Goal: Find specific page/section: Find specific page/section

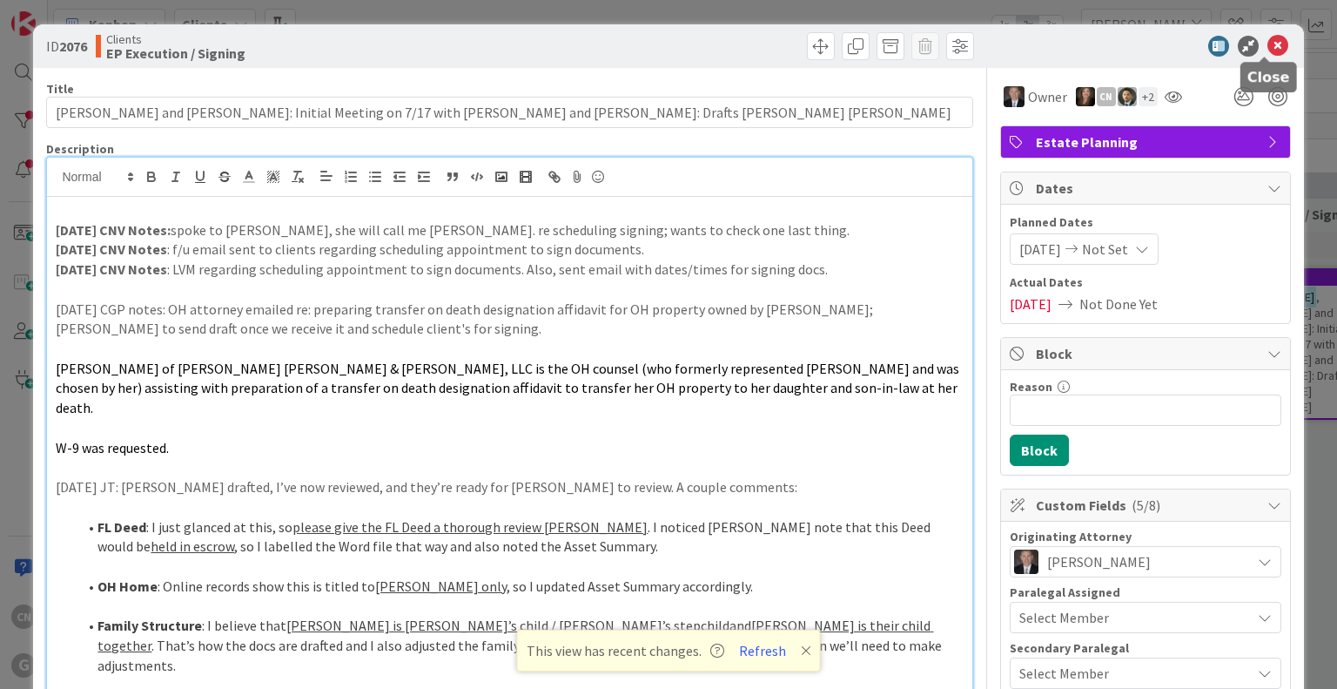
click at [1268, 45] on icon at bounding box center [1278, 46] width 21 height 21
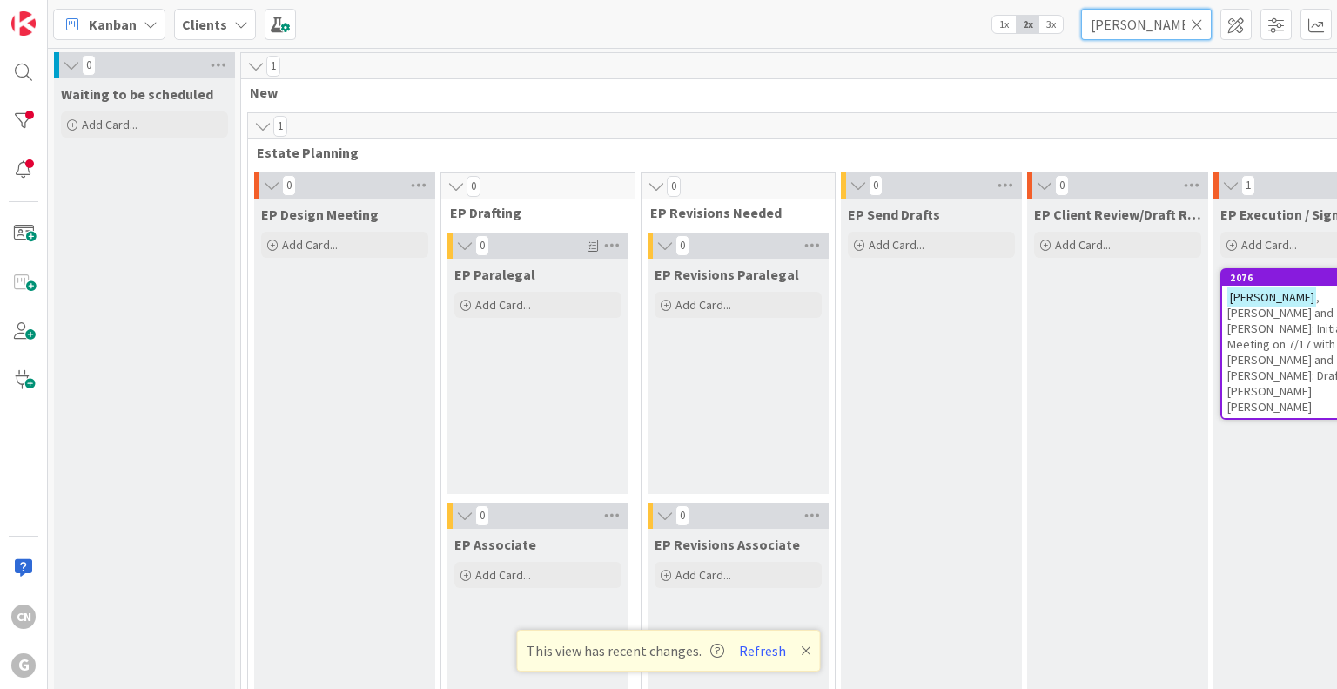
drag, startPoint x: 1178, startPoint y: 25, endPoint x: 993, endPoint y: 49, distance: 186.1
click at [993, 49] on div "Kanban Clients 1x 2x 3x rakich 0 Waiting to be scheduled Add Card... 1 New 1 Es…" at bounding box center [692, 344] width 1289 height 689
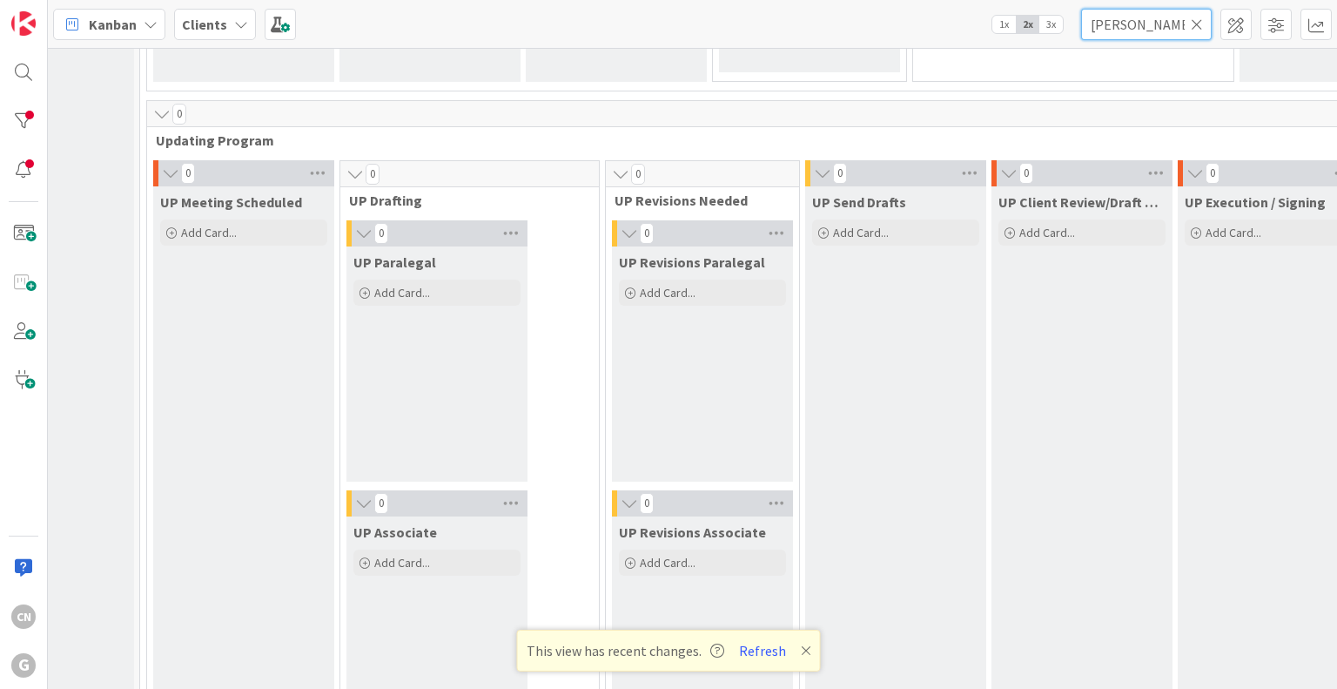
scroll to position [2450, 98]
type input "hagberg"
click at [761, 647] on button "Refresh" at bounding box center [762, 650] width 59 height 23
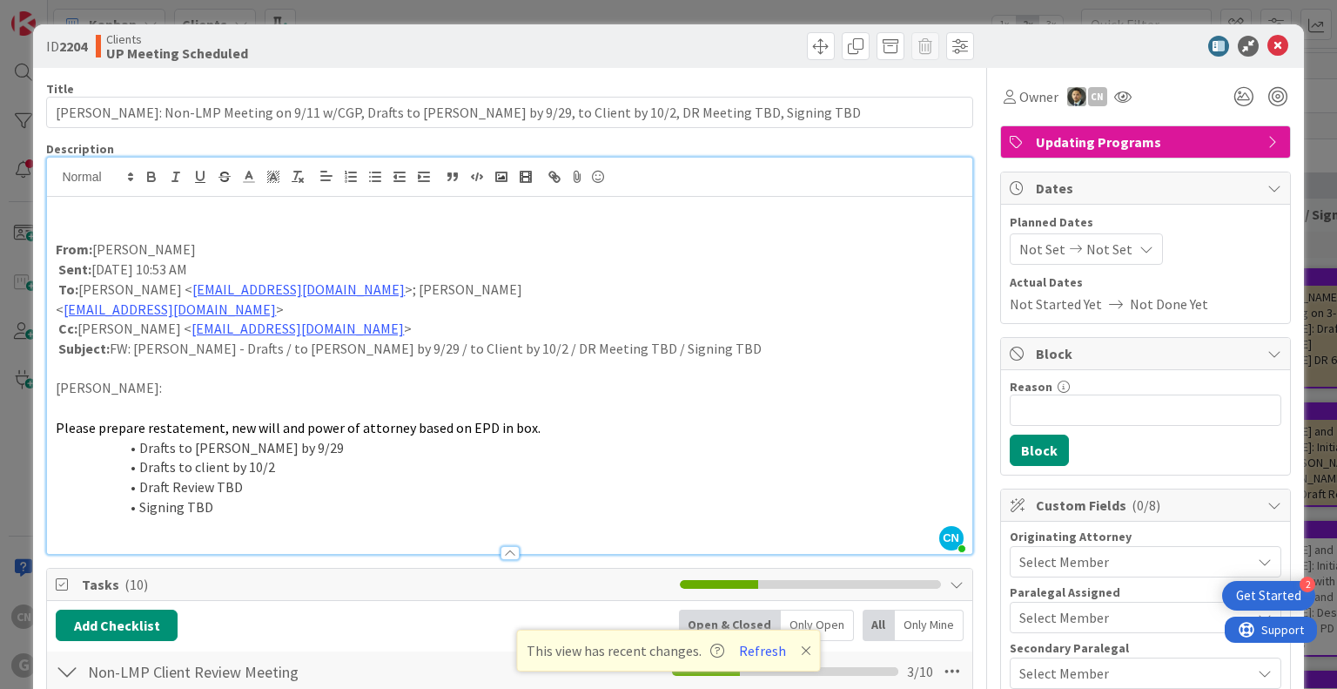
scroll to position [91, 0]
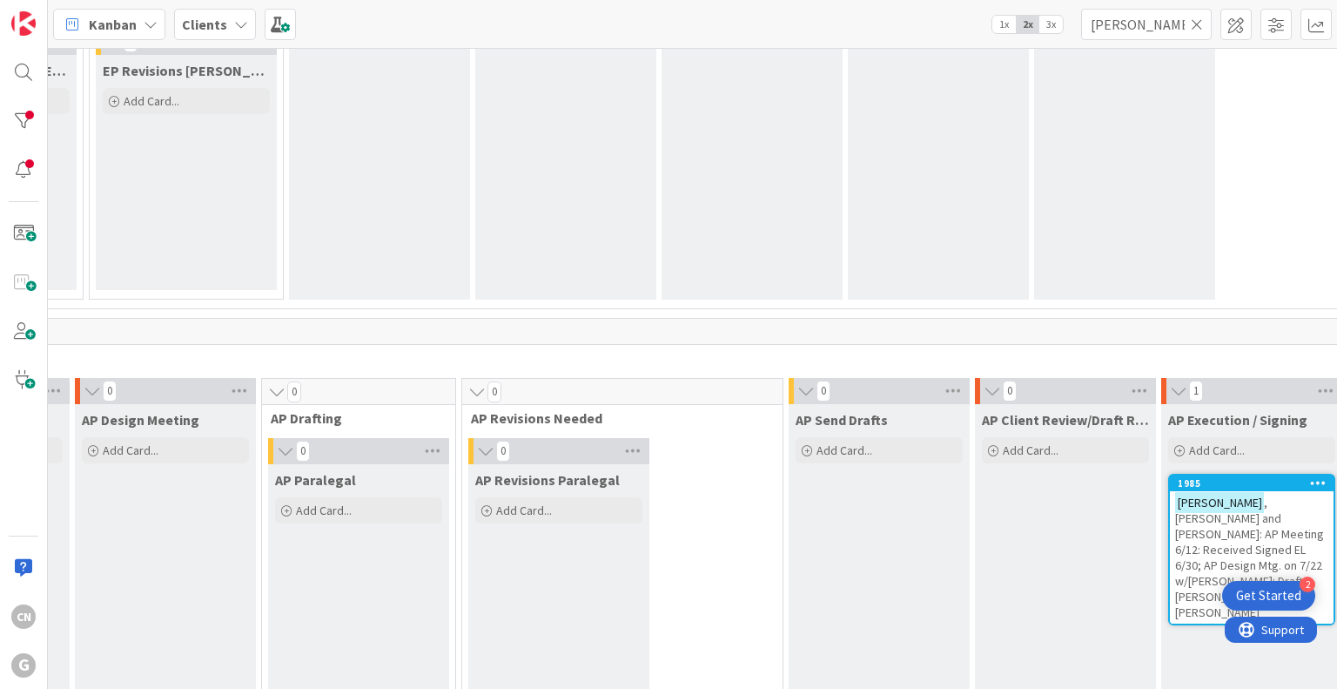
scroll to position [1021, 552]
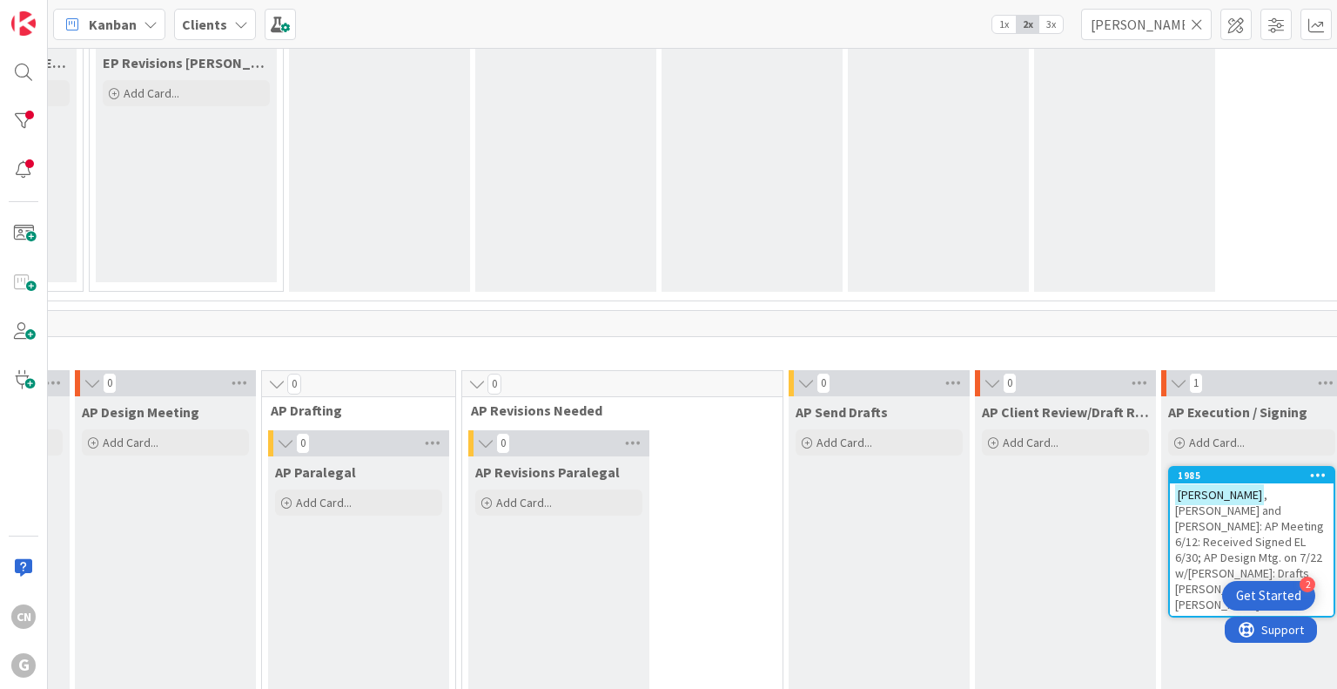
click at [1175, 511] on span ", Mark and Elizabeth: AP Meeting 6/12: Received Signed EL 6/30; AP Design Mtg. …" at bounding box center [1249, 549] width 149 height 125
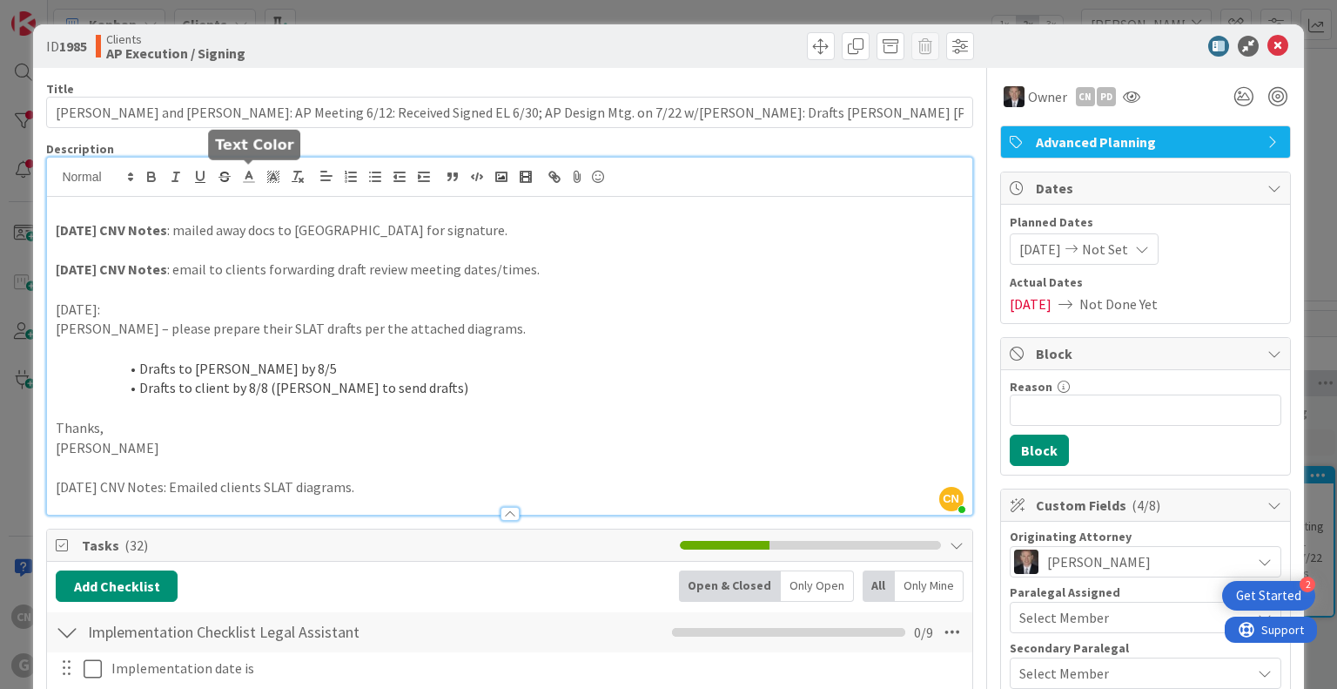
click at [257, 181] on div "CN Cindy Negron Vitilio just joined 9.5.25 CNV Notes : mailed away docs to MN f…" at bounding box center [509, 336] width 925 height 357
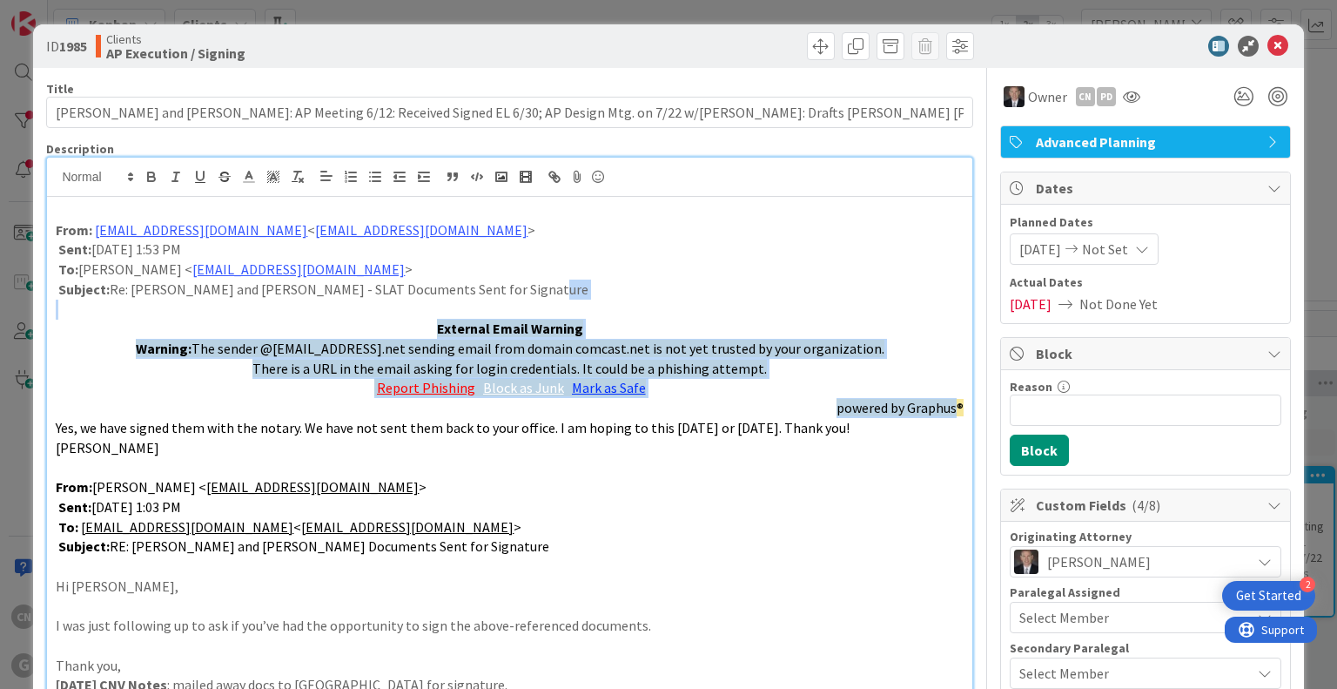
drag, startPoint x: 944, startPoint y: 410, endPoint x: 595, endPoint y: 295, distance: 367.6
click at [595, 295] on div "From: ebhagberg@comcast.net < ebhagberg@comcast.net > Sent: Wednesday, Septembe…" at bounding box center [509, 583] width 925 height 772
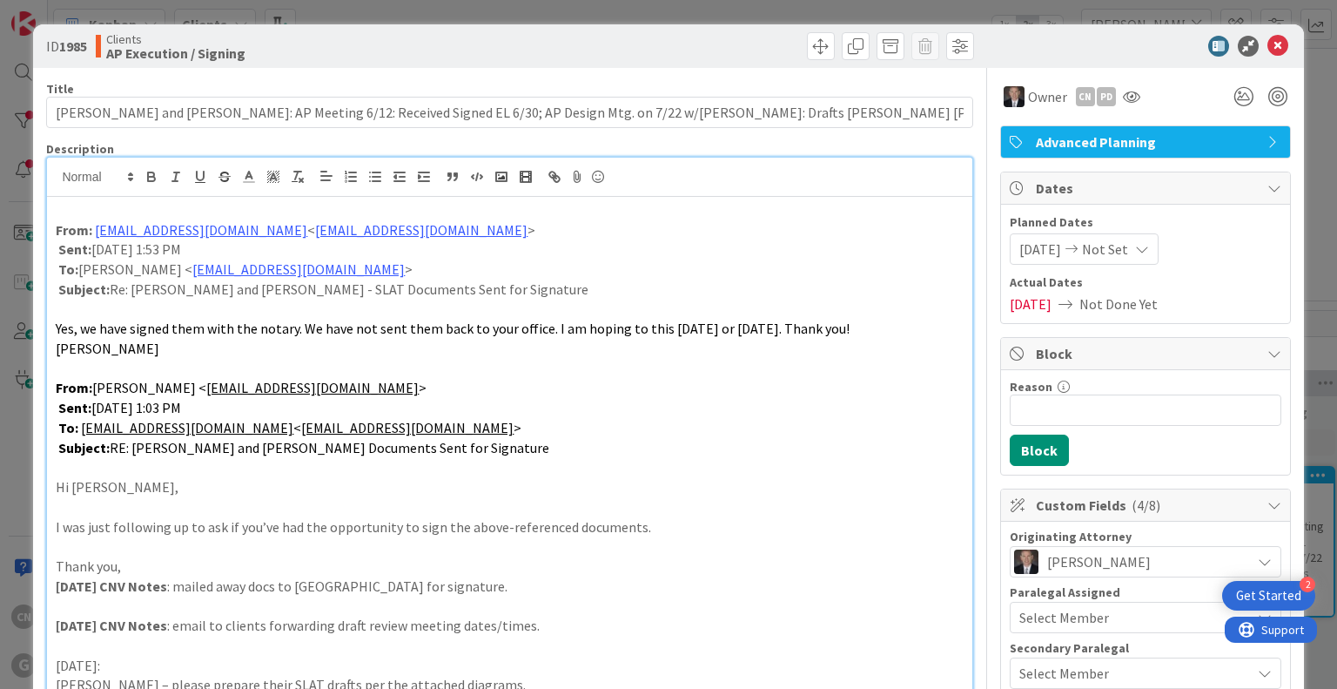
click at [53, 368] on div "From: ebhagberg@comcast.net < ebhagberg@comcast.net > Sent: Wednesday, Septembe…" at bounding box center [509, 534] width 925 height 674
click at [77, 215] on p at bounding box center [509, 210] width 907 height 20
drag, startPoint x: 334, startPoint y: 248, endPoint x: 15, endPoint y: 245, distance: 319.6
click at [15, 245] on div "ID 1985 Clients AP Execution / Signing Title 120 / 128 Hagberg, Mark and Elizab…" at bounding box center [668, 344] width 1337 height 689
click at [148, 177] on icon "button" at bounding box center [151, 179] width 7 height 4
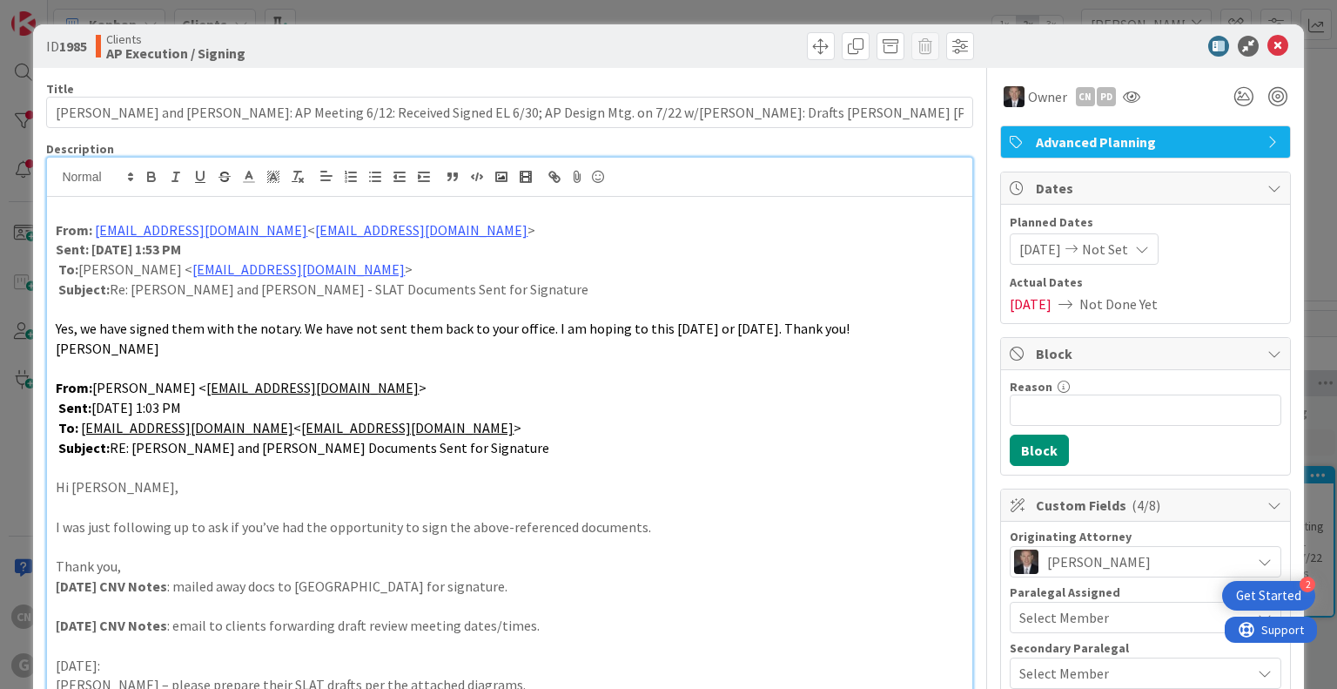
click at [547, 445] on p "Subject: RE: Hagberg, Mark and Elizabeth - SLAT Documents Sent for Signature" at bounding box center [509, 448] width 907 height 20
click at [139, 567] on p "Thank you," at bounding box center [509, 566] width 907 height 20
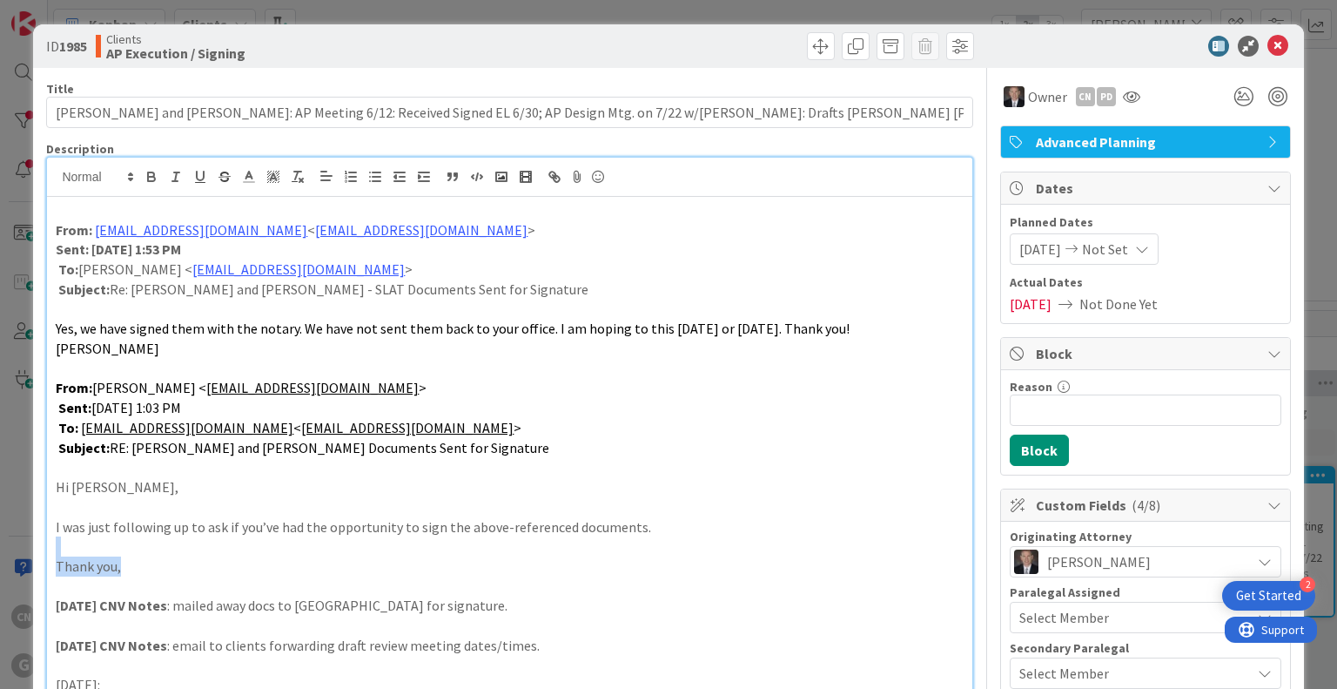
drag, startPoint x: 139, startPoint y: 567, endPoint x: 49, endPoint y: 554, distance: 91.5
click at [49, 554] on div "From: ebhagberg@comcast.net < ebhagberg@comcast.net > Sent: Wednesday, Septembe…" at bounding box center [509, 543] width 925 height 693
click at [141, 571] on p "Thank you," at bounding box center [509, 566] width 907 height 20
click at [1268, 42] on icon at bounding box center [1278, 46] width 21 height 21
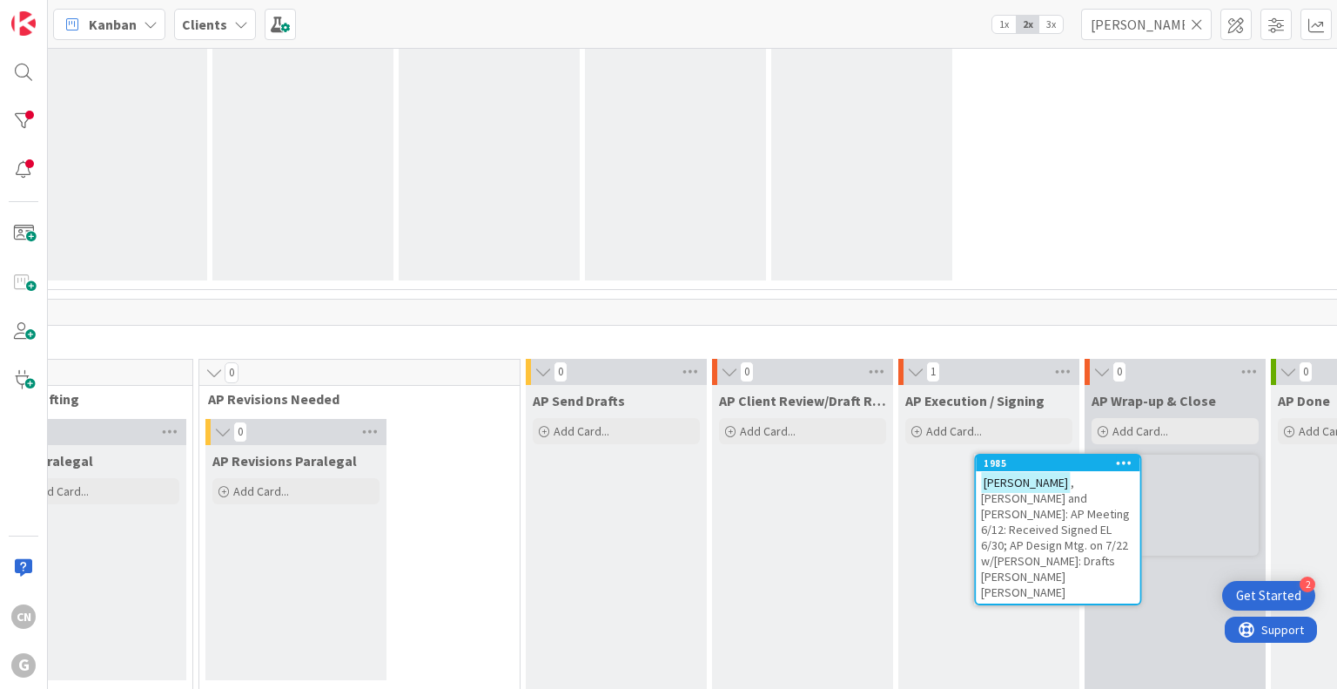
scroll to position [1033, 817]
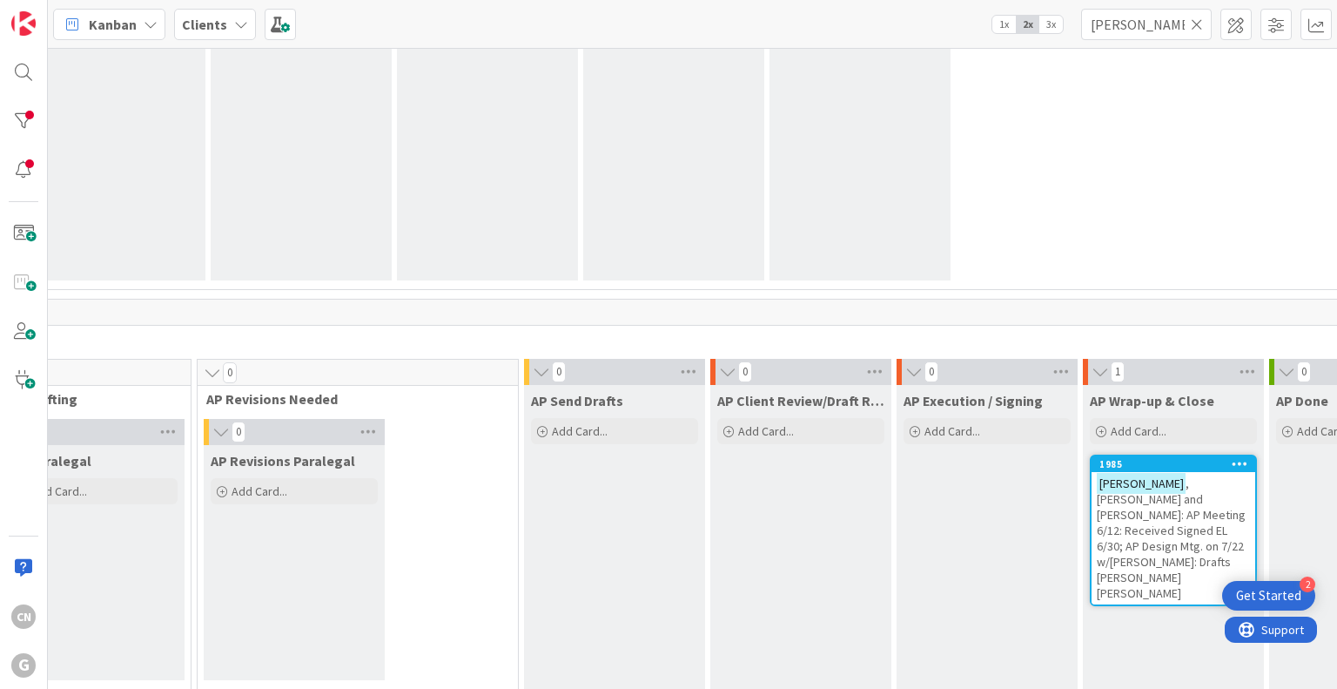
click at [1097, 505] on span ", Mark and Elizabeth: AP Meeting 6/12: Received Signed EL 6/30; AP Design Mtg. …" at bounding box center [1171, 537] width 149 height 125
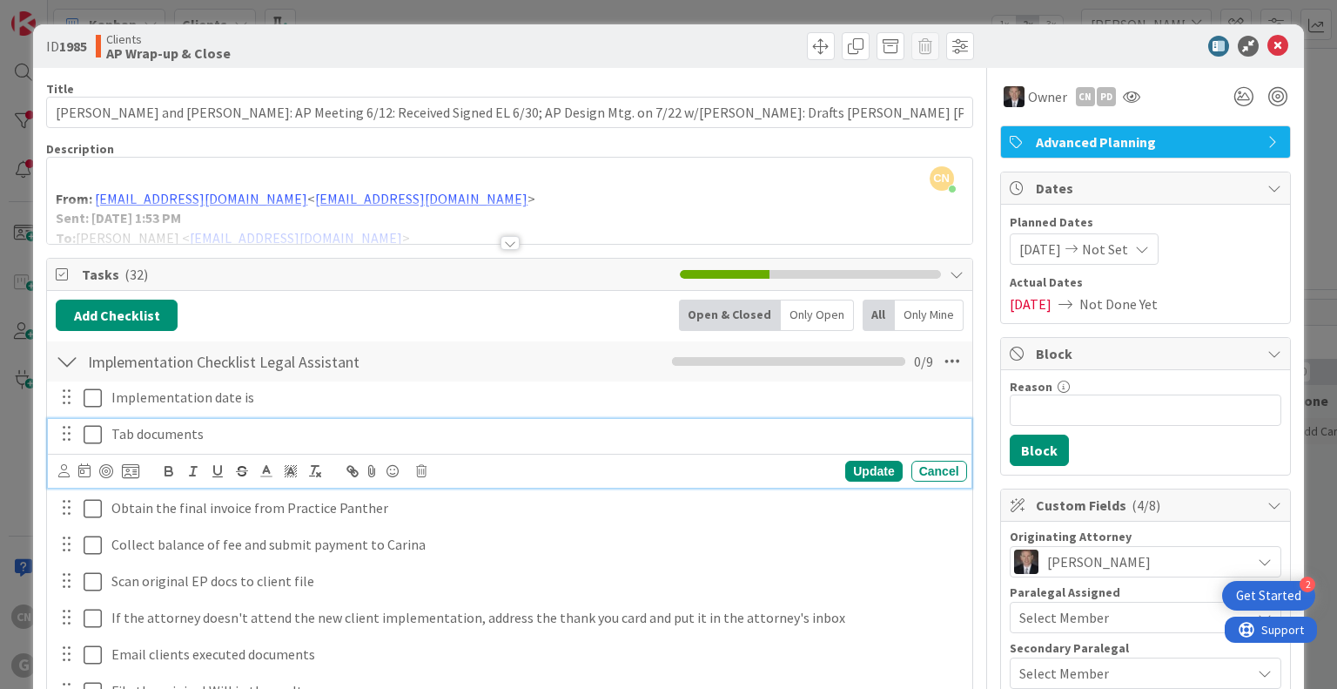
click at [94, 427] on icon at bounding box center [93, 434] width 18 height 21
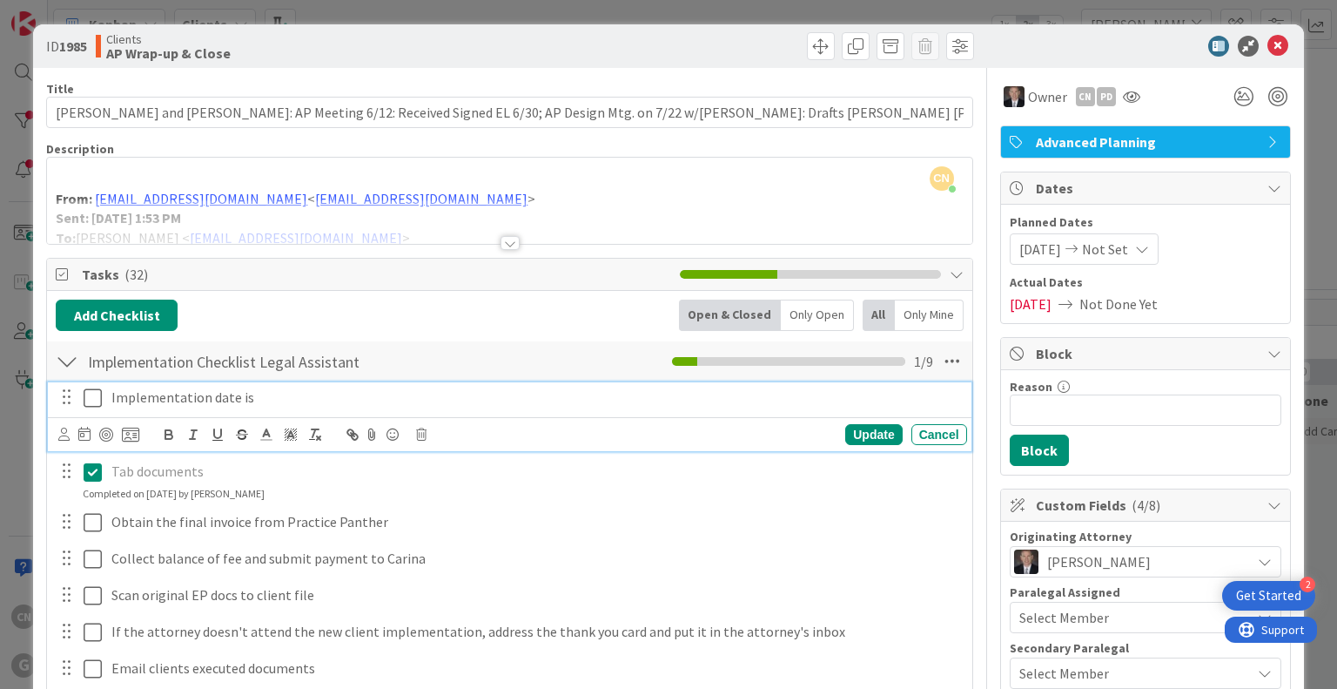
click at [264, 394] on p "Implementation date is" at bounding box center [535, 397] width 849 height 20
click at [87, 399] on icon at bounding box center [93, 397] width 18 height 21
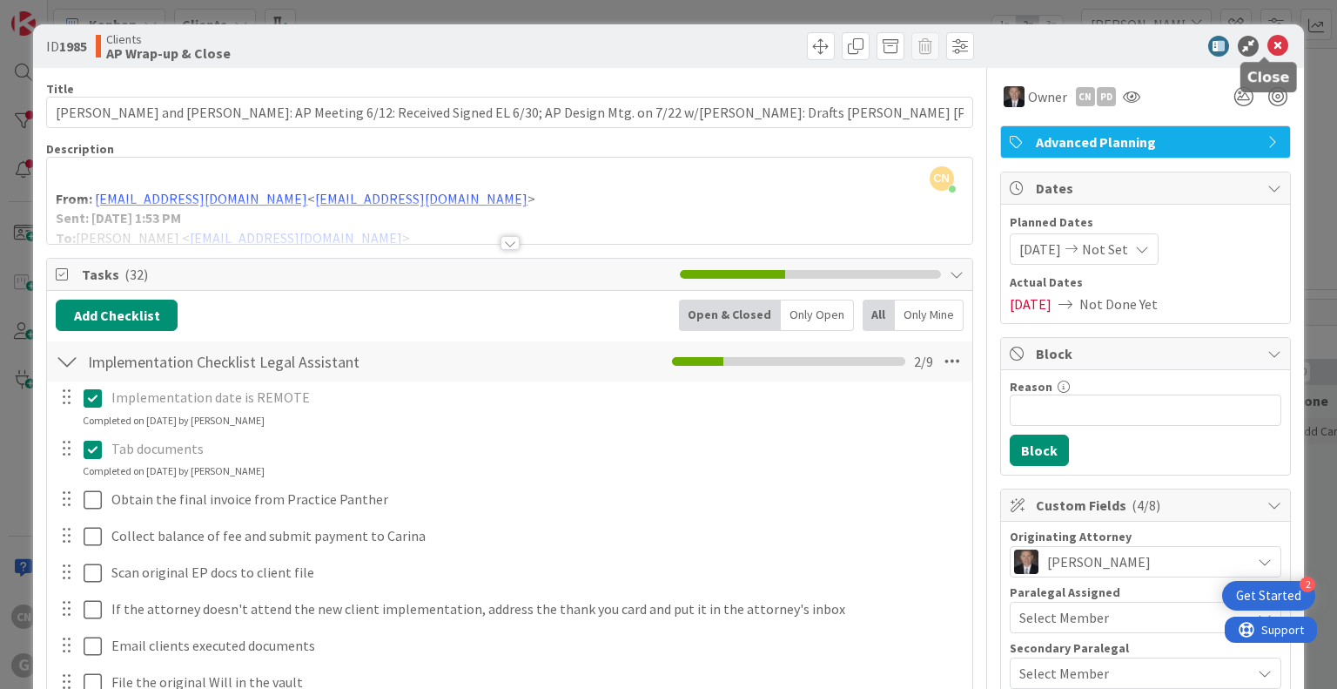
click at [1268, 45] on icon at bounding box center [1278, 46] width 21 height 21
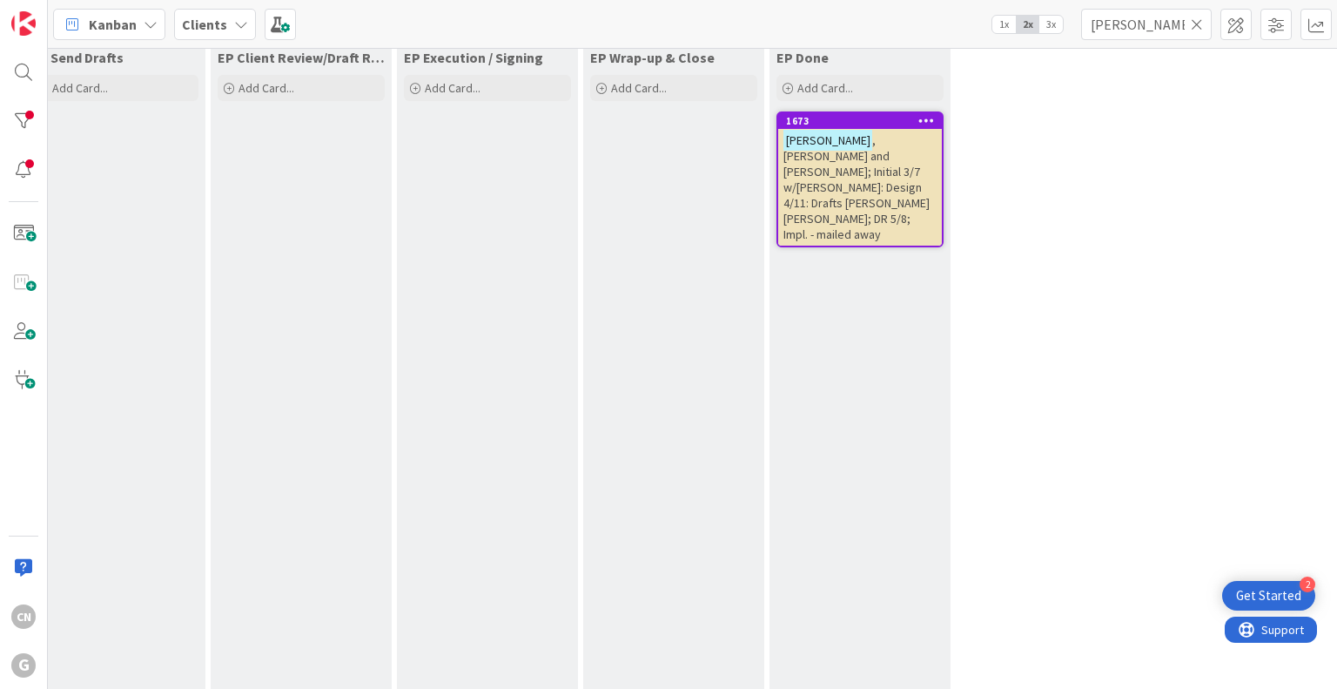
scroll to position [0, 817]
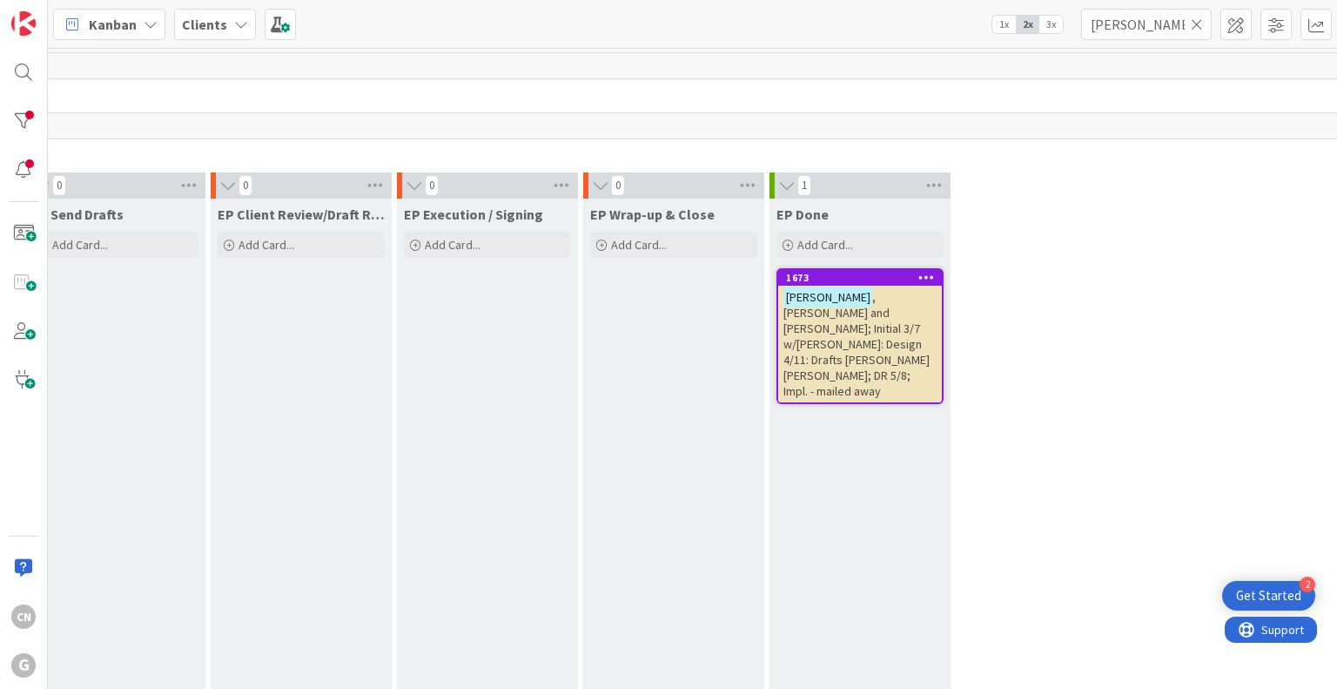
click at [849, 320] on span ", Mark and Elizabeth; Initial 3/7 w/Brad: Design 4/11: Drafts Anthony Joel Bobb…" at bounding box center [857, 344] width 146 height 110
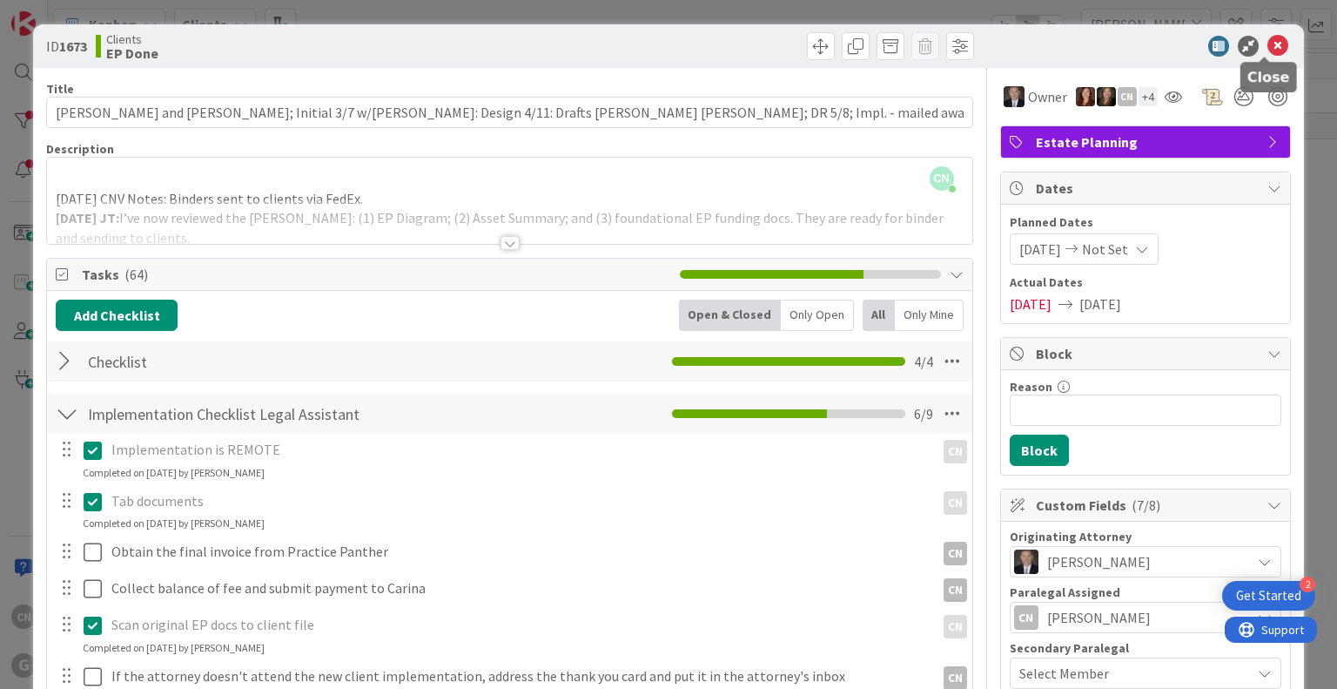
click at [1268, 44] on icon at bounding box center [1278, 46] width 21 height 21
